Goal: Ask a question: Seek information or help from site administrators or community

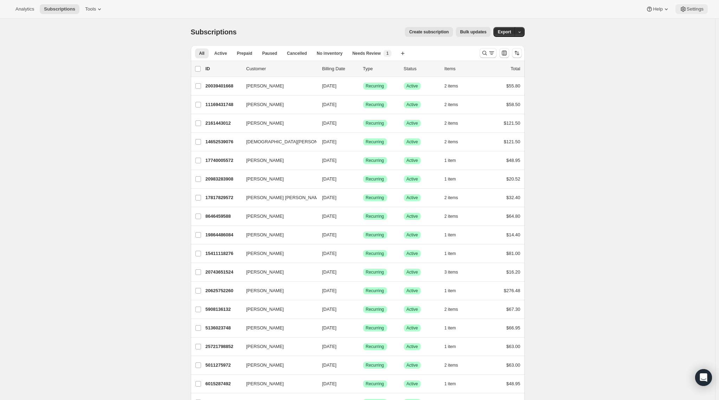
click at [693, 11] on span "Settings" at bounding box center [695, 9] width 17 height 6
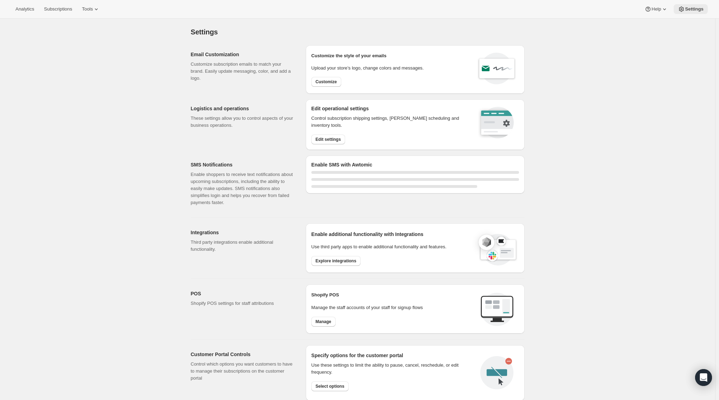
select select "22:00"
select select "07:00"
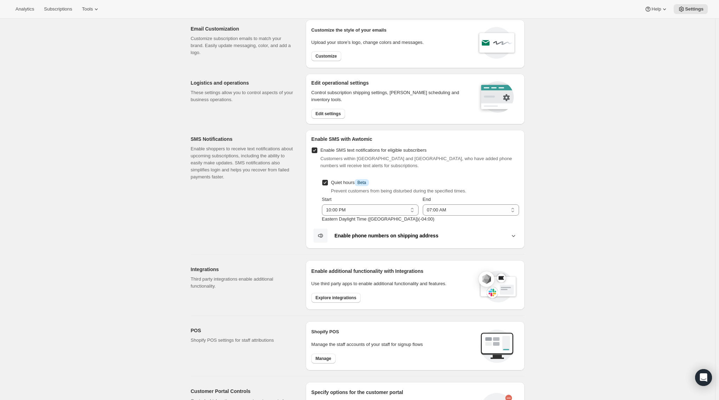
scroll to position [70, 0]
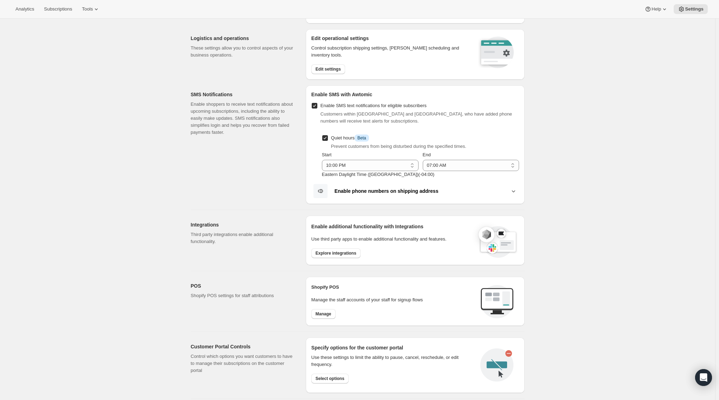
drag, startPoint x: 695, startPoint y: 116, endPoint x: 670, endPoint y: 79, distance: 44.3
click at [670, 79] on div "Settings. This page is ready Settings Email Customization Customize subscriptio…" at bounding box center [357, 241] width 715 height 586
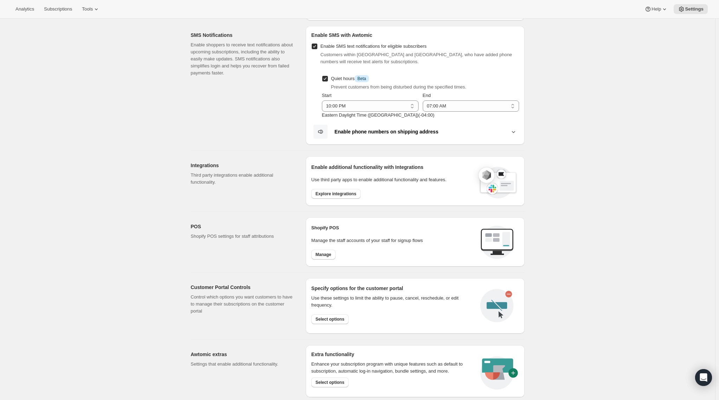
scroll to position [0, 0]
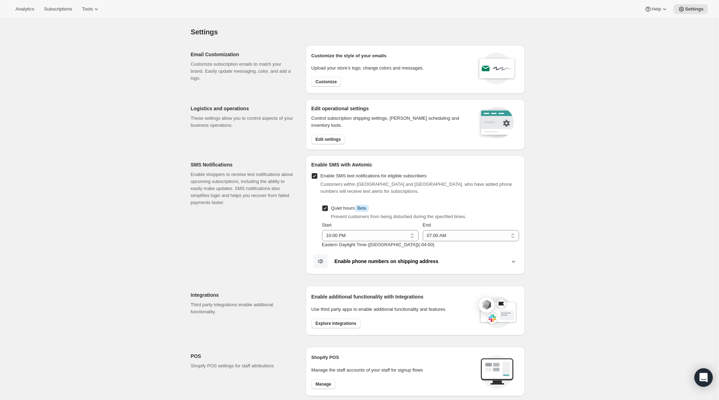
click at [704, 378] on icon "Open Intercom Messenger" at bounding box center [703, 377] width 8 height 9
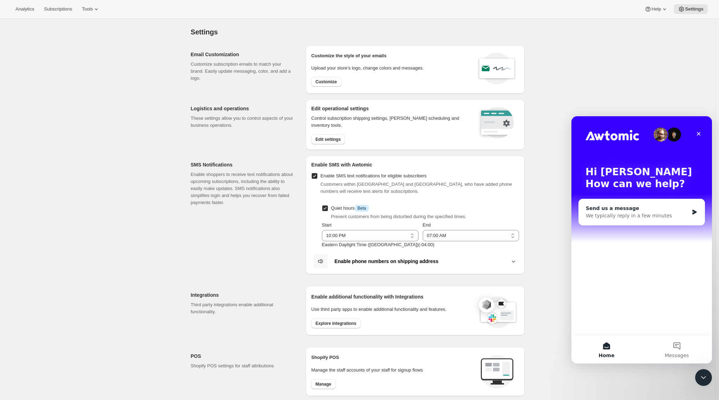
click at [681, 212] on div "Send us a message" at bounding box center [637, 208] width 103 height 7
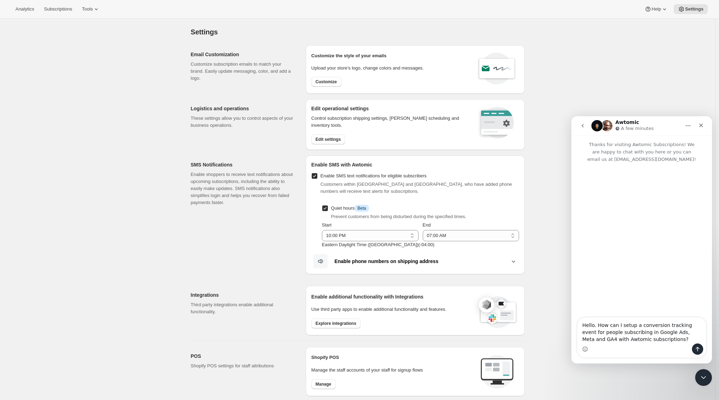
type textarea "Hello. How can I setup a conversion tracking event for people subscribing in Go…"
click at [695, 344] on div "Intercom messenger" at bounding box center [697, 349] width 11 height 11
click at [697, 348] on icon "Send a message…" at bounding box center [698, 349] width 4 height 5
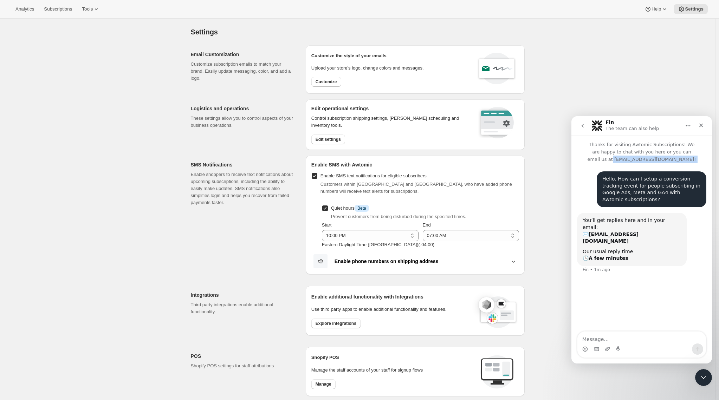
drag, startPoint x: 633, startPoint y: 160, endPoint x: 673, endPoint y: 164, distance: 41.0
click at [678, 163] on div "Thanks for visiting Awtomic Subscriptions! We are happy to chat with you here o…" at bounding box center [642, 236] width 141 height 203
click at [650, 157] on p "Thanks for visiting Awtomic Subscriptions! We are happy to chat with you here o…" at bounding box center [642, 149] width 141 height 28
drag, startPoint x: 634, startPoint y: 159, endPoint x: 640, endPoint y: 159, distance: 6.0
click at [640, 159] on p "Thanks for visiting Awtomic Subscriptions! We are happy to chat with you here o…" at bounding box center [642, 149] width 141 height 28
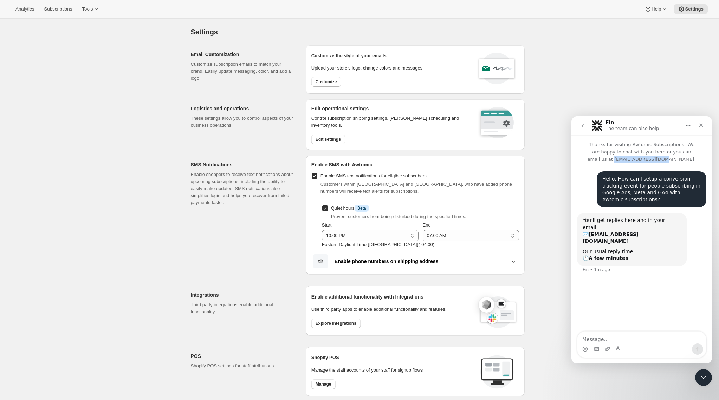
drag, startPoint x: 634, startPoint y: 161, endPoint x: 679, endPoint y: 161, distance: 45.0
click at [679, 161] on p "Thanks for visiting Awtomic Subscriptions! We are happy to chat with you here o…" at bounding box center [642, 149] width 141 height 28
copy p "[EMAIL_ADDRESS][DOMAIN_NAME]"
click at [655, 177] on div "Hello. How can I setup a conversion tracking event for people subscribing in Go…" at bounding box center [651, 189] width 98 height 27
drag, startPoint x: 701, startPoint y: 194, endPoint x: 598, endPoint y: 182, distance: 103.6
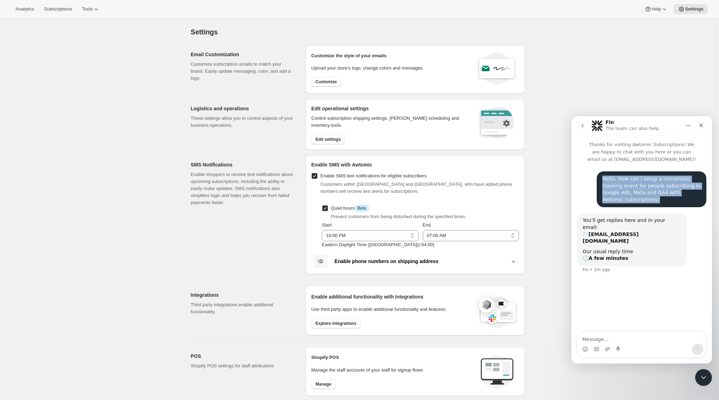
click at [598, 182] on div "Hello. How can I setup a conversion tracking event for people subscribing in Go…" at bounding box center [652, 190] width 110 height 36
copy div "Hello. How can I setup a conversion tracking event for people subscribing in Go…"
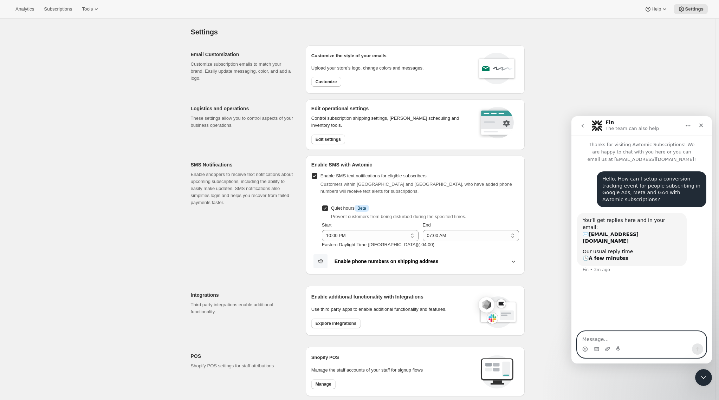
click at [588, 343] on textarea "Message…" at bounding box center [641, 338] width 129 height 12
drag, startPoint x: 588, startPoint y: 342, endPoint x: 583, endPoint y: 337, distance: 7.2
click at [583, 337] on textarea "Message…" at bounding box center [641, 338] width 129 height 12
